Goal: Task Accomplishment & Management: Use online tool/utility

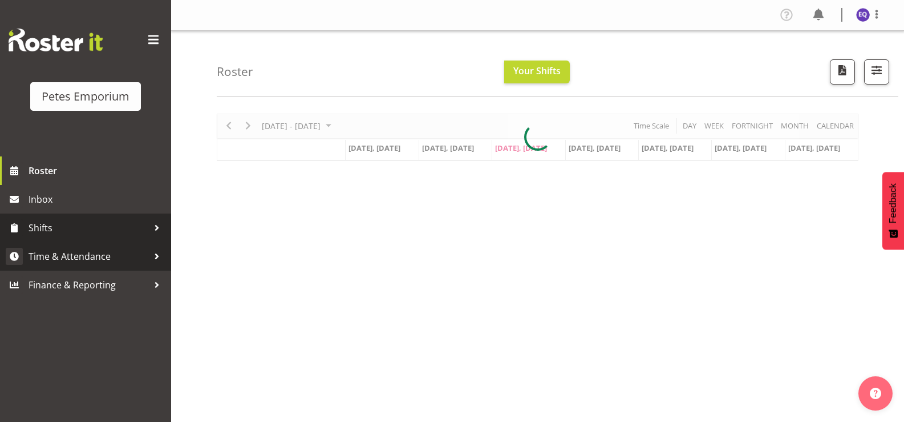
click at [103, 257] on span "Time & Attendance" at bounding box center [89, 256] width 120 height 17
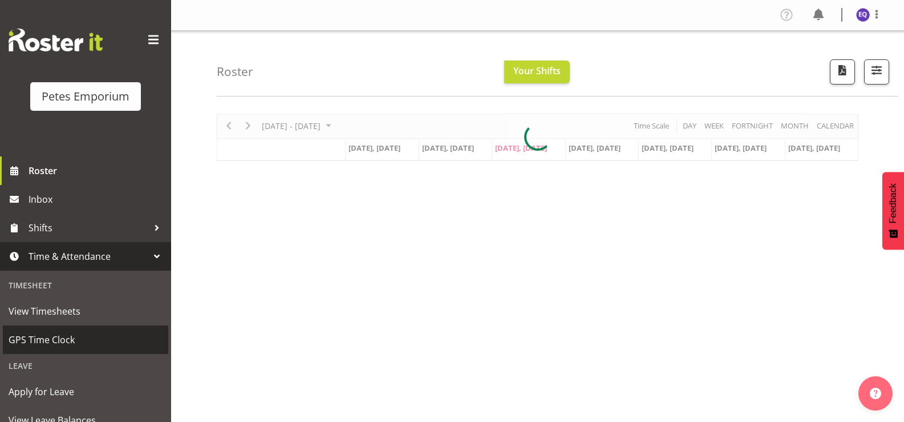
click at [75, 328] on link "GPS Time Clock" at bounding box center [85, 339] width 165 height 29
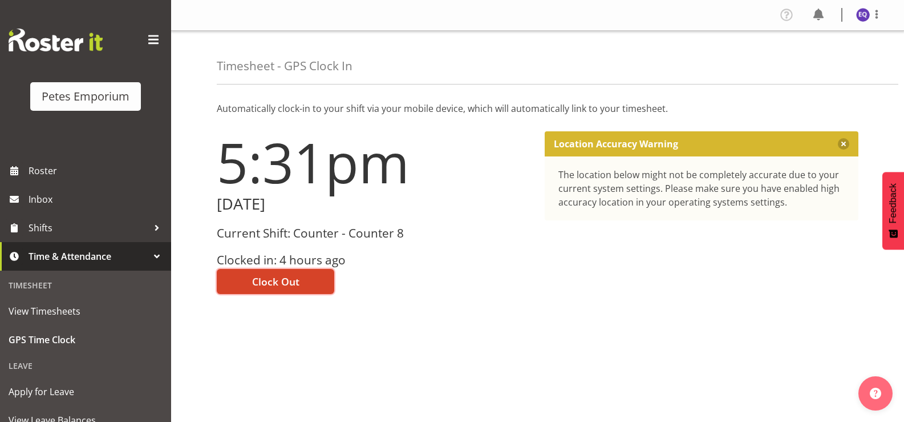
click at [285, 278] on span "Clock Out" at bounding box center [275, 281] width 47 height 15
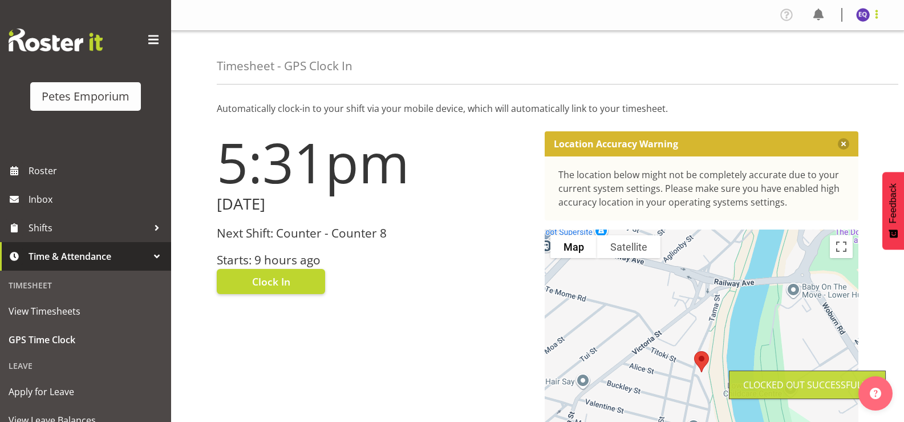
click at [873, 11] on span at bounding box center [877, 14] width 14 height 14
click at [810, 62] on link "Log Out" at bounding box center [829, 60] width 110 height 21
